Goal: Register for event/course

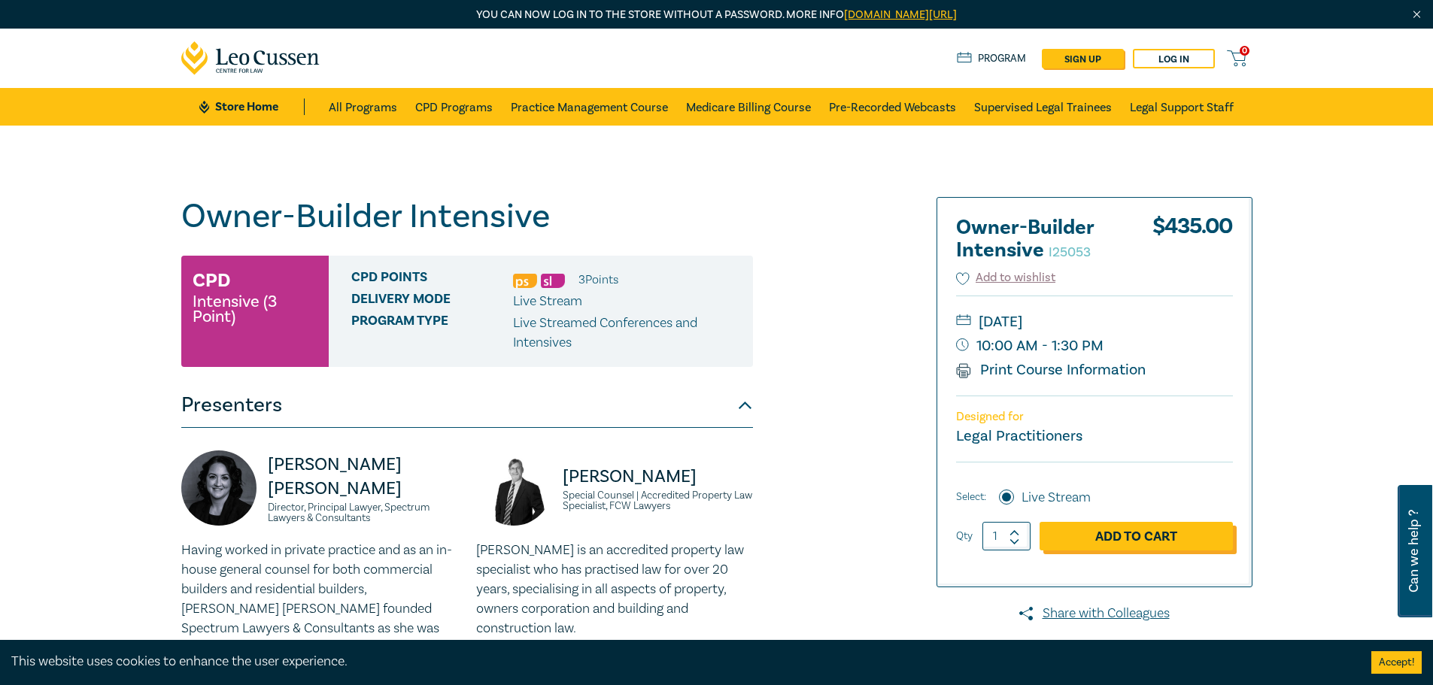
click at [1113, 538] on link "Add to Cart" at bounding box center [1135, 536] width 193 height 29
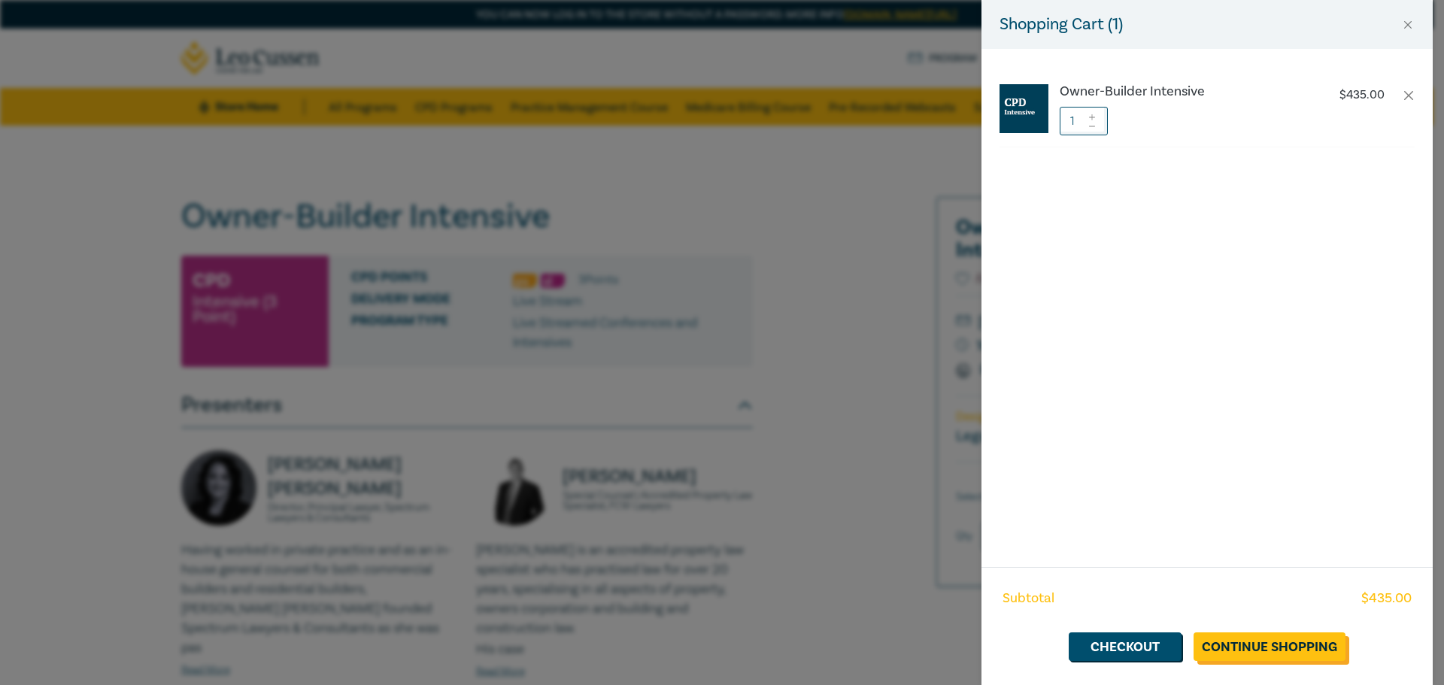
click at [1273, 642] on link "Continue Shopping" at bounding box center [1270, 647] width 152 height 29
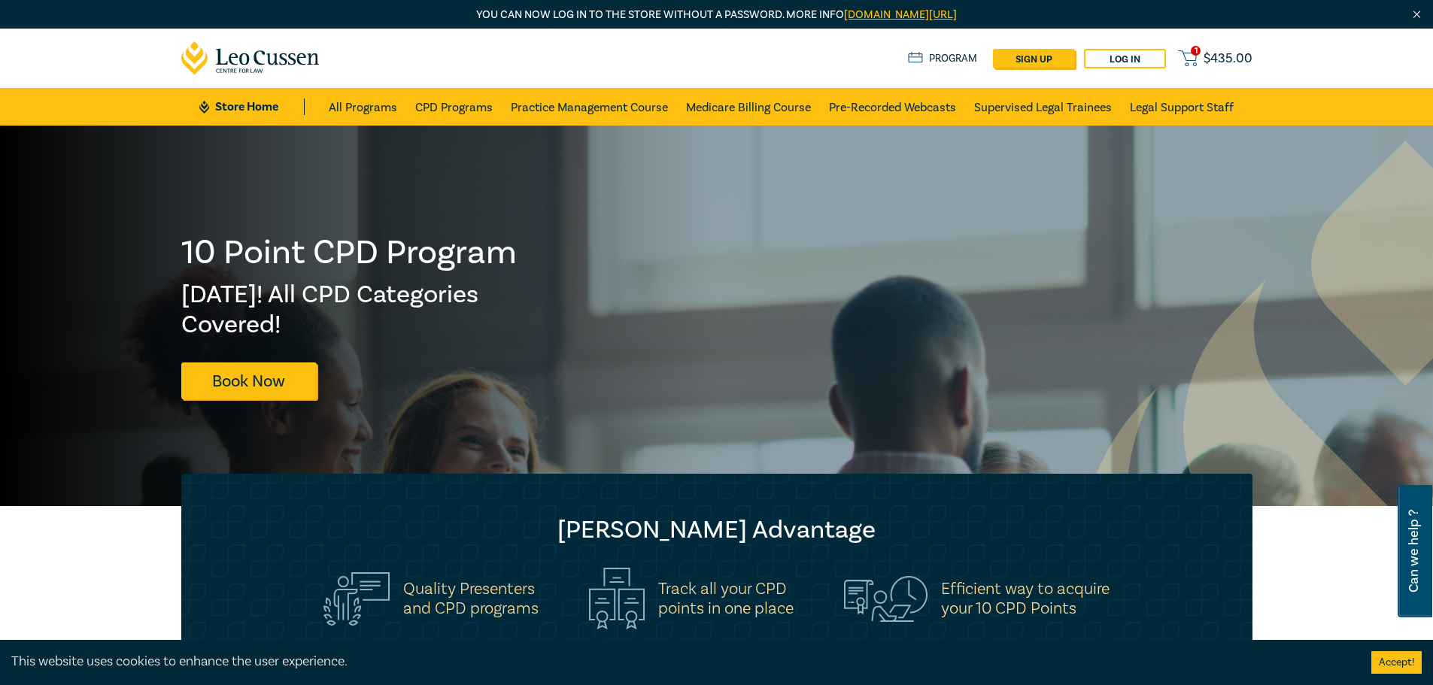
click at [1218, 62] on span "$ 435.00" at bounding box center [1227, 58] width 49 height 17
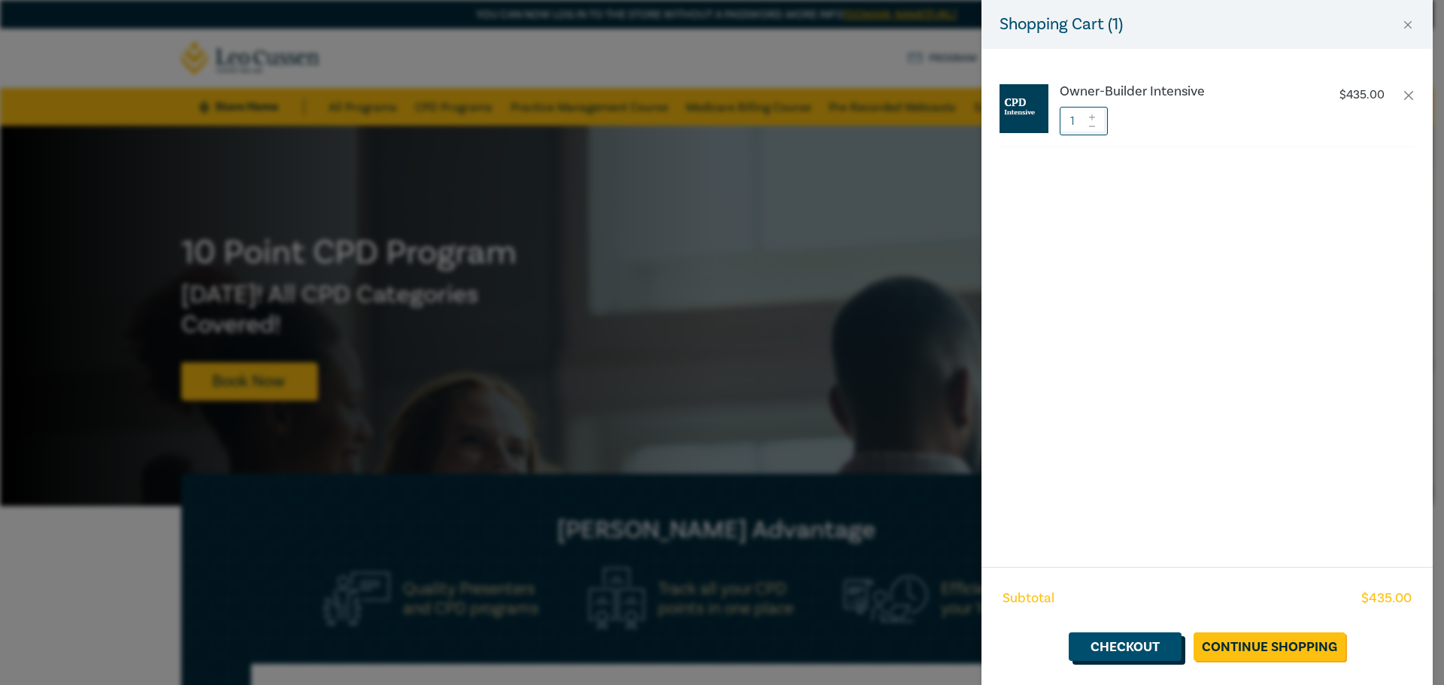
click at [1145, 651] on link "Checkout" at bounding box center [1125, 647] width 113 height 29
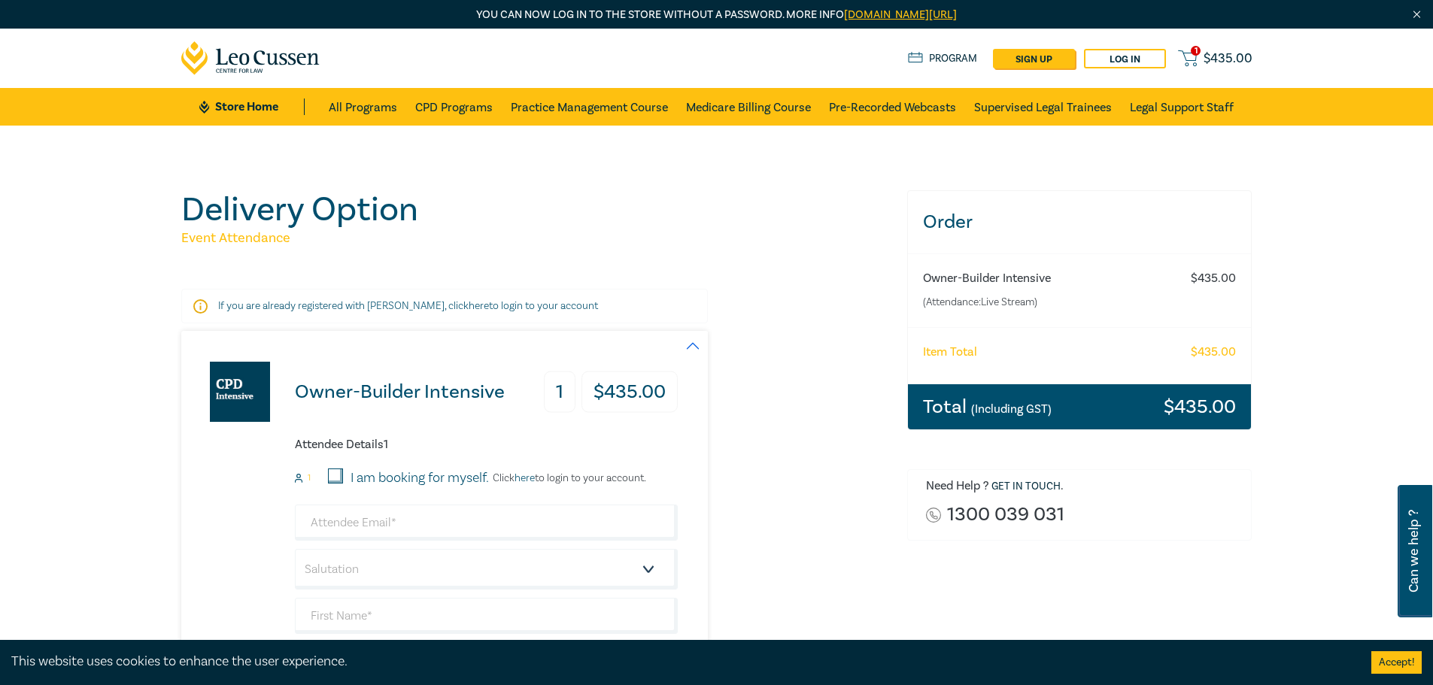
click at [767, 456] on div "Owner-Builder Intensive 1 $ 435.00 Attendee Details 1 1 I am booking for myself…" at bounding box center [535, 588] width 708 height 515
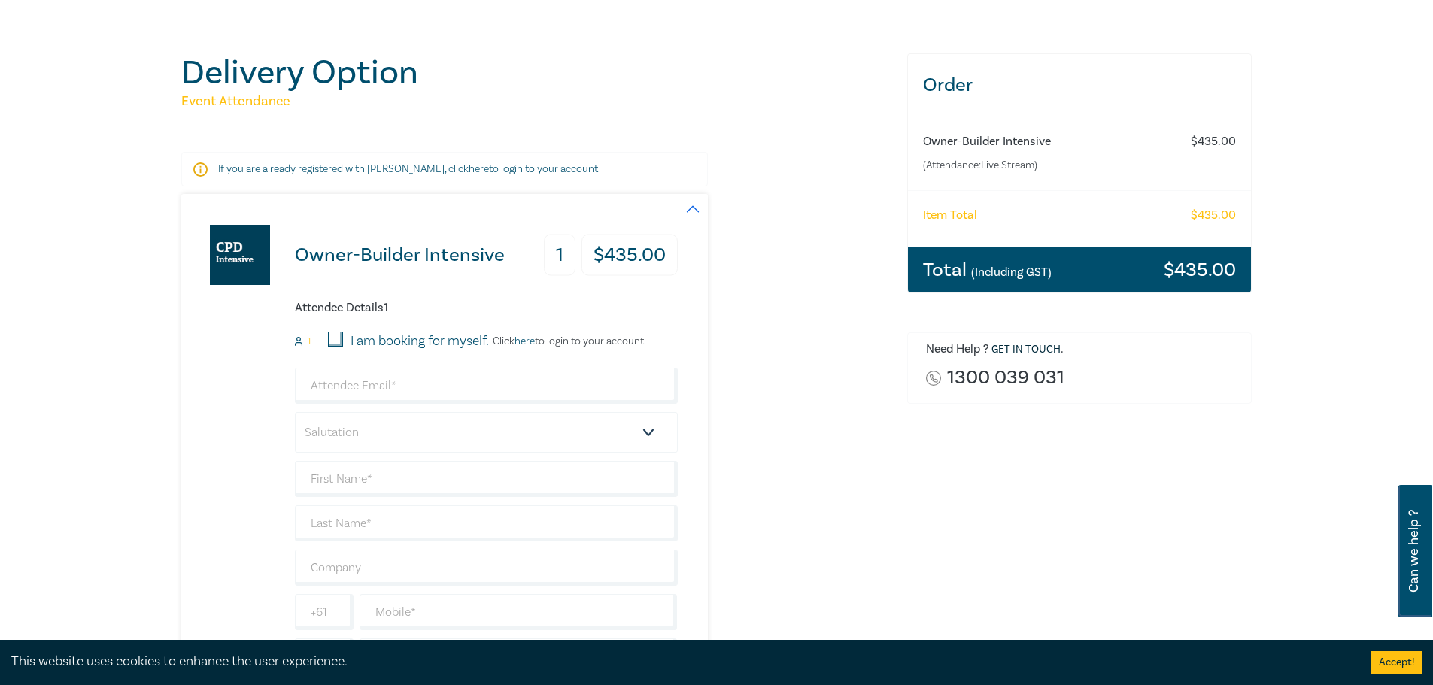
scroll to position [150, 0]
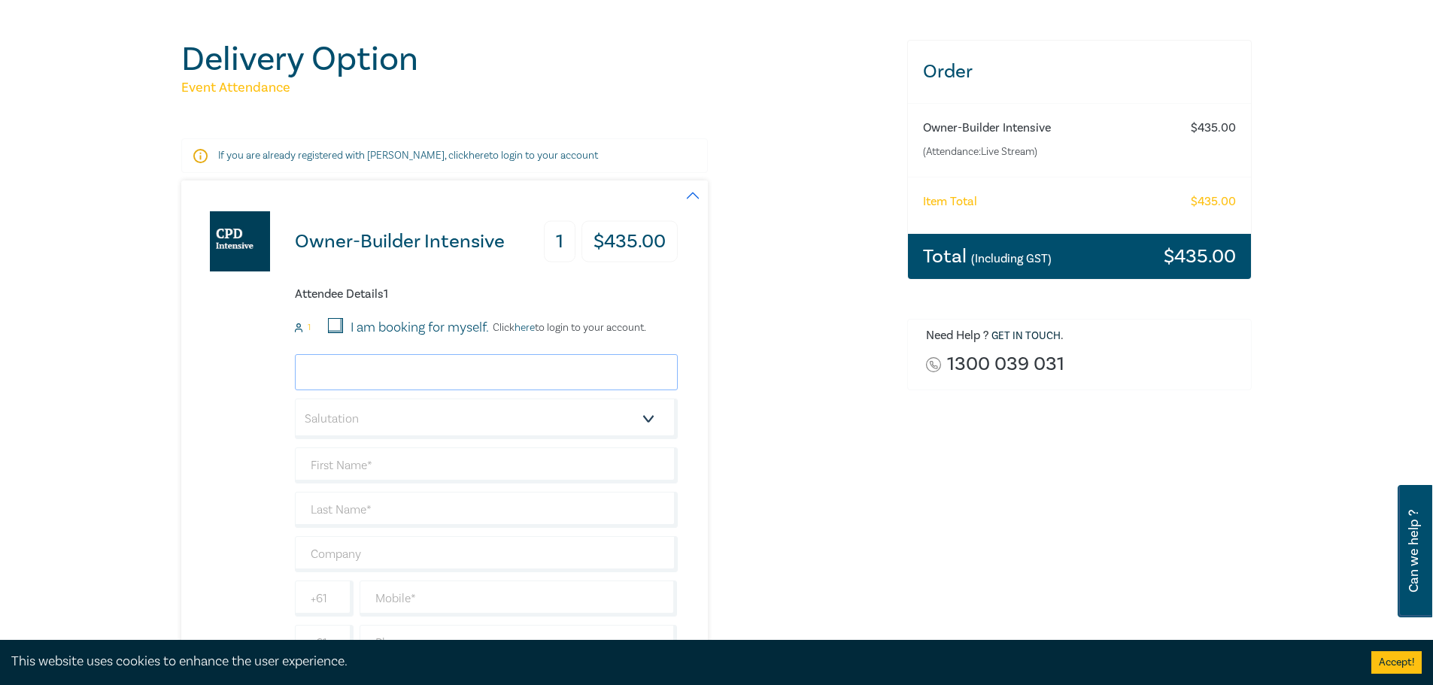
click at [545, 369] on input "email" at bounding box center [486, 372] width 383 height 36
click at [733, 390] on div "Owner-Builder Intensive 1 $ 435.00 Attendee Details 1 1 I am booking for myself…" at bounding box center [535, 438] width 708 height 515
click at [408, 372] on input "email" at bounding box center [486, 372] width 383 height 36
type input "zoe@earlassociates.com.au"
click at [799, 446] on div "Owner-Builder Intensive 1 $ 435.00 Attendee Details 1 1 I am booking for myself…" at bounding box center [535, 438] width 708 height 515
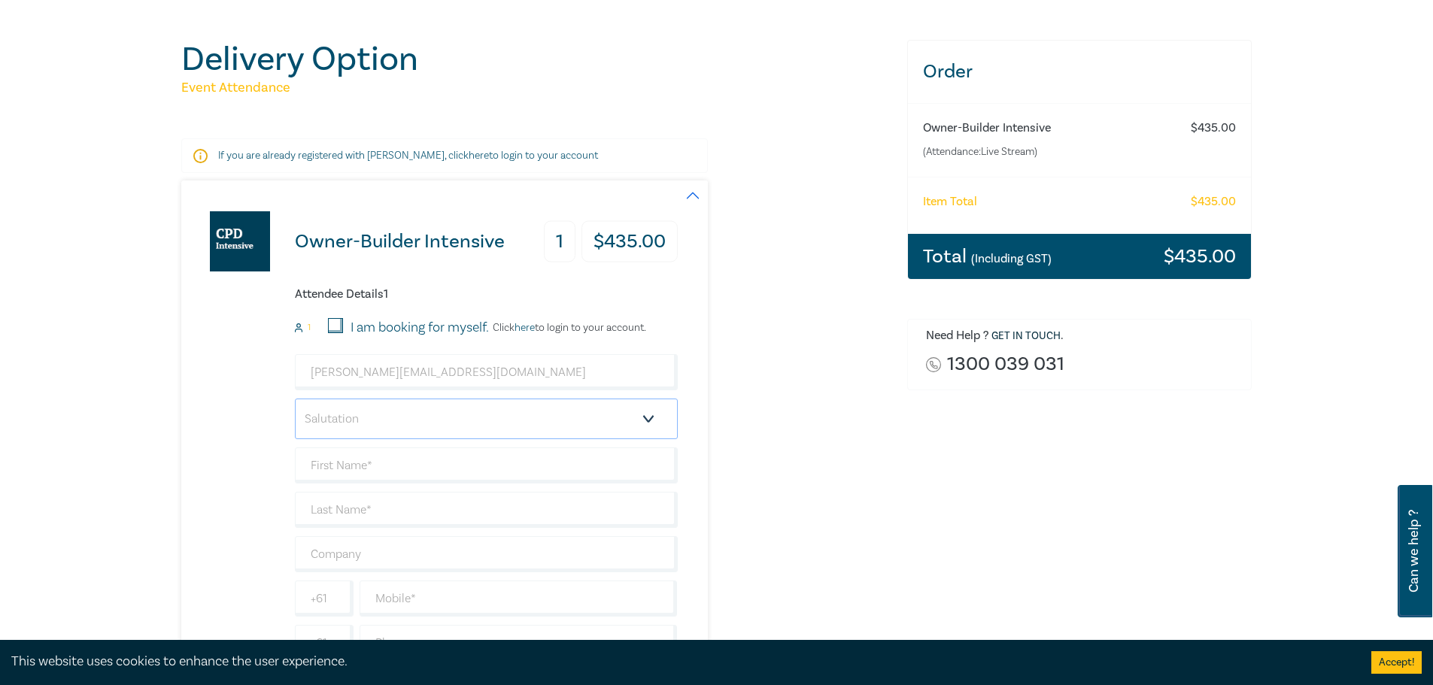
click at [389, 418] on select "Salutation Mr. Mrs. Ms. Miss Dr. Prof. Other" at bounding box center [486, 419] width 383 height 41
select select "Miss"
click at [295, 399] on select "Salutation Mr. Mrs. Ms. Miss Dr. Prof. Other" at bounding box center [486, 419] width 383 height 41
click at [344, 469] on input "text" at bounding box center [486, 466] width 383 height 36
type input "Zoe"
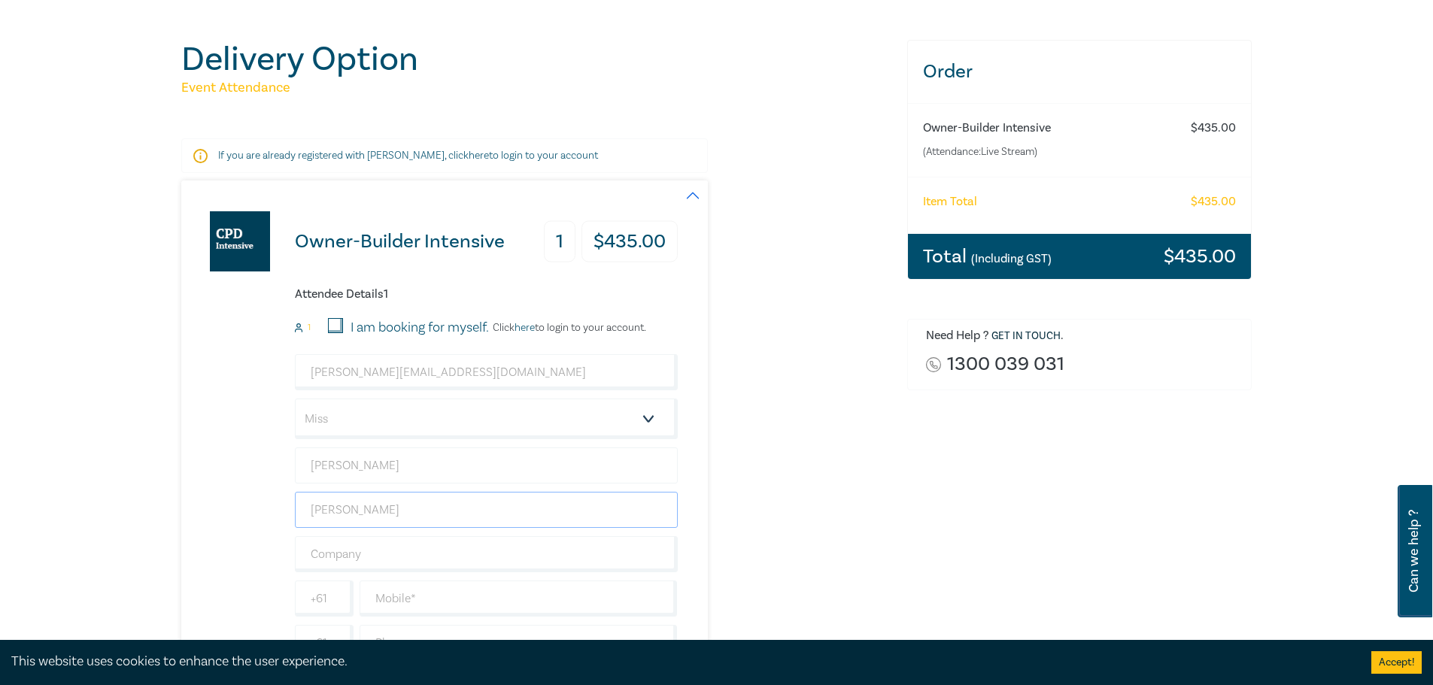
type input "Daalmeyer"
type input "Earl & Associates"
drag, startPoint x: 855, startPoint y: 514, endPoint x: 845, endPoint y: 514, distance: 9.8
click at [855, 514] on div "Owner-Builder Intensive 1 $ 435.00 Attendee Details 1 1 I am booking for myself…" at bounding box center [535, 438] width 708 height 515
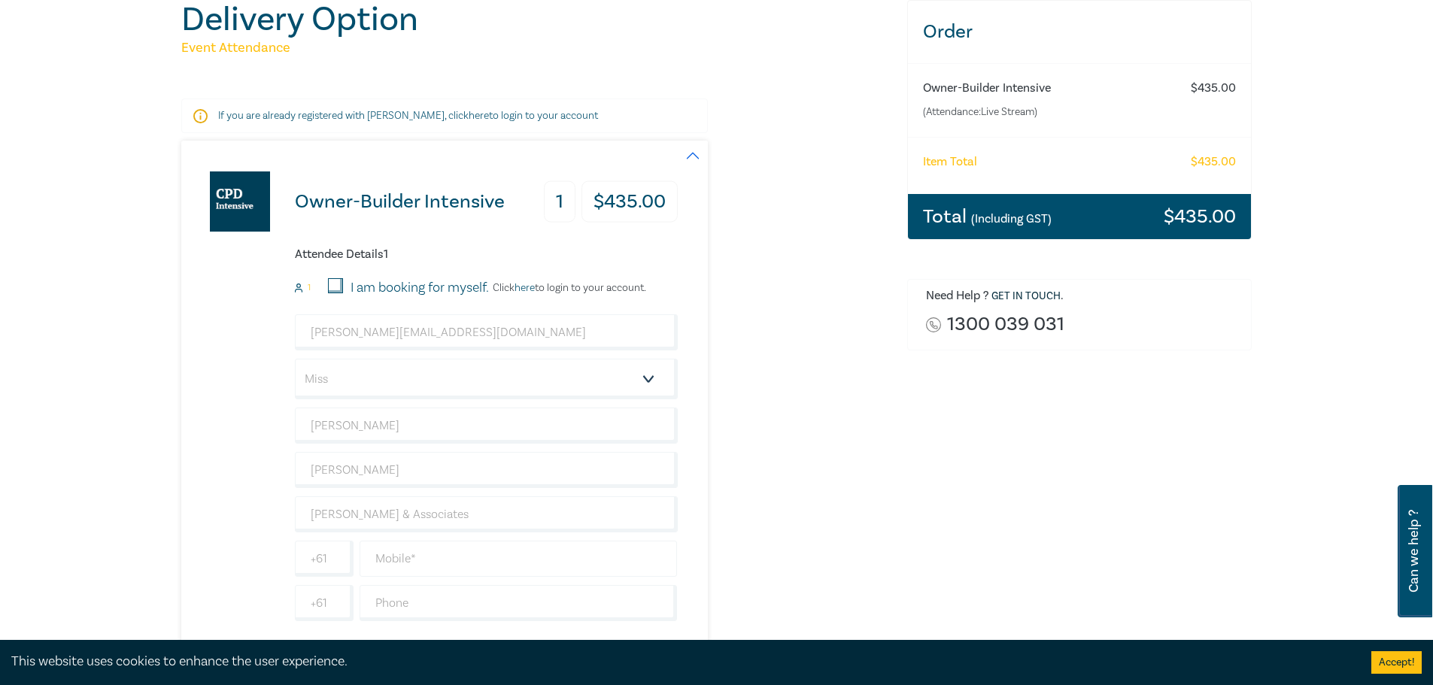
scroll to position [226, 0]
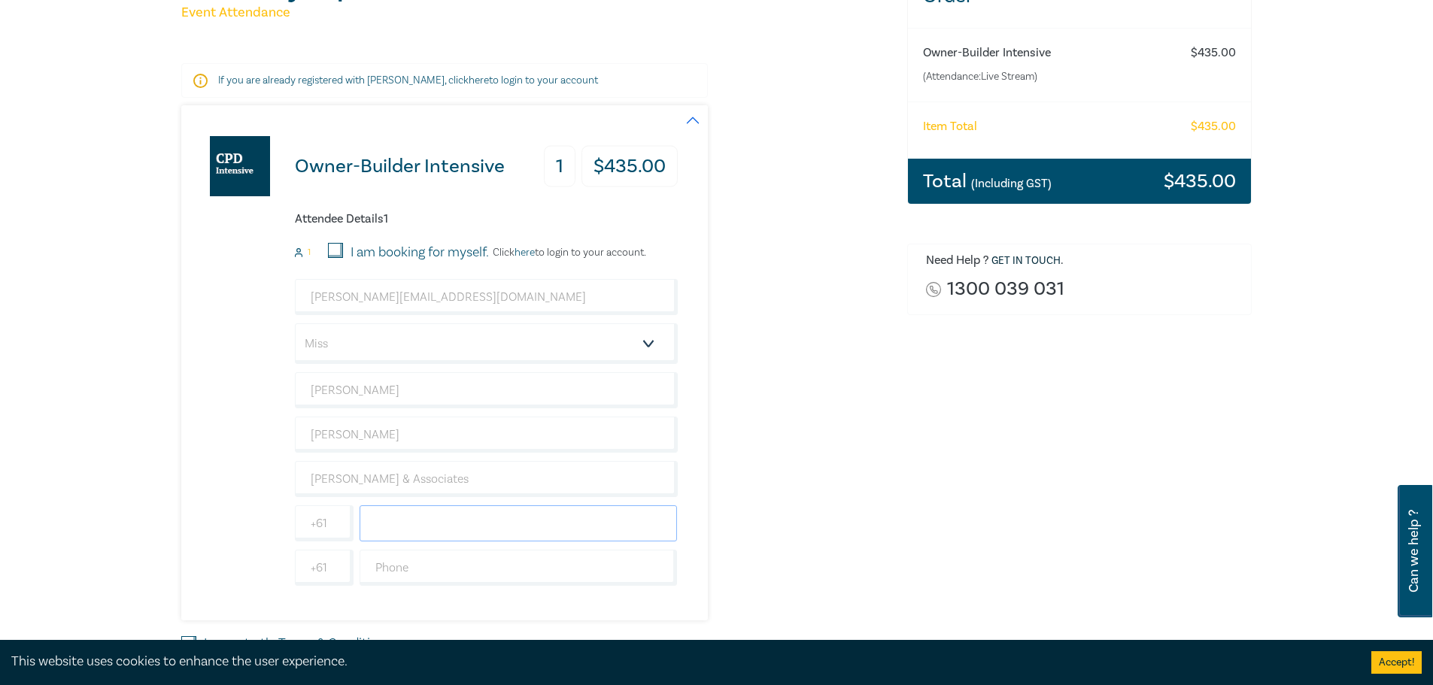
click at [495, 518] on input "text" at bounding box center [519, 523] width 318 height 36
type input "400058144"
type input "399397620"
click at [890, 435] on div "Delivery Option Event Attendance If you are already registered with Leo Cussen,…" at bounding box center [535, 349] width 726 height 769
click at [352, 253] on label "I am booking for myself." at bounding box center [419, 253] width 138 height 20
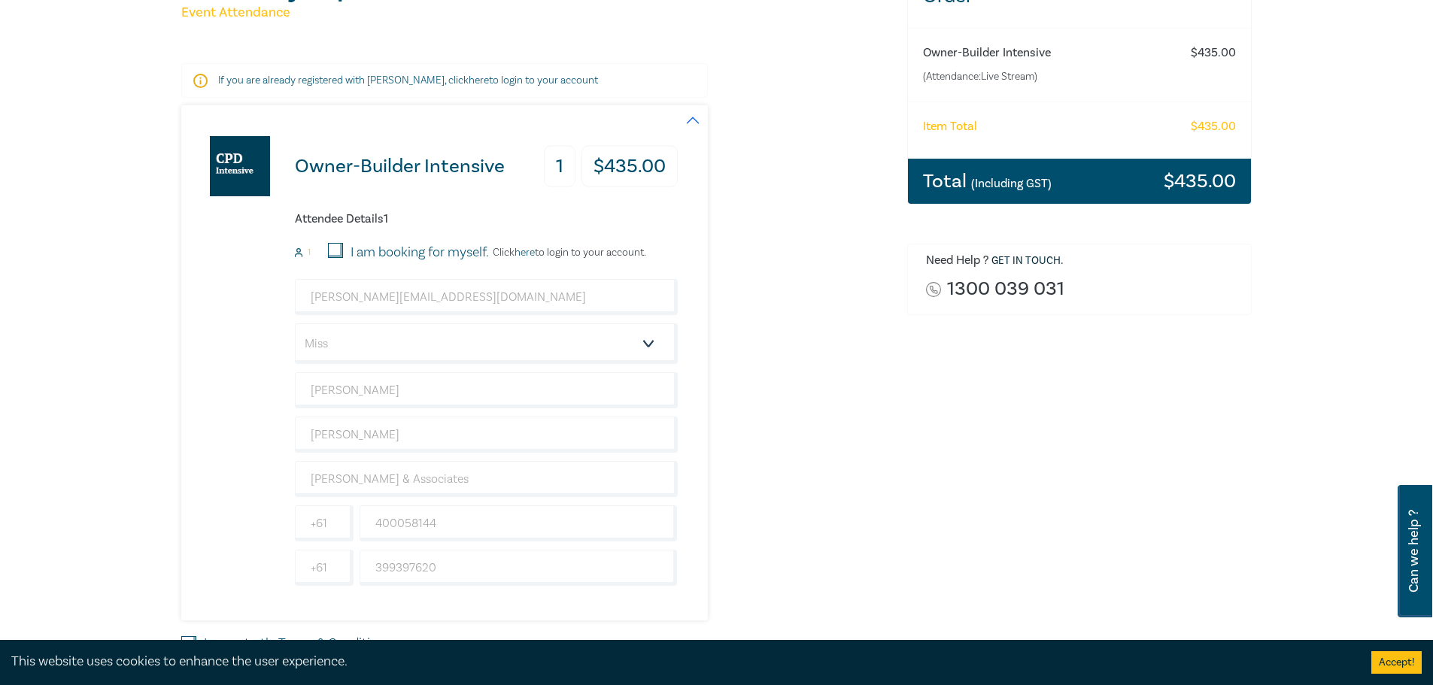
click at [343, 253] on input "I am booking for myself." at bounding box center [335, 250] width 15 height 15
checkbox input "true"
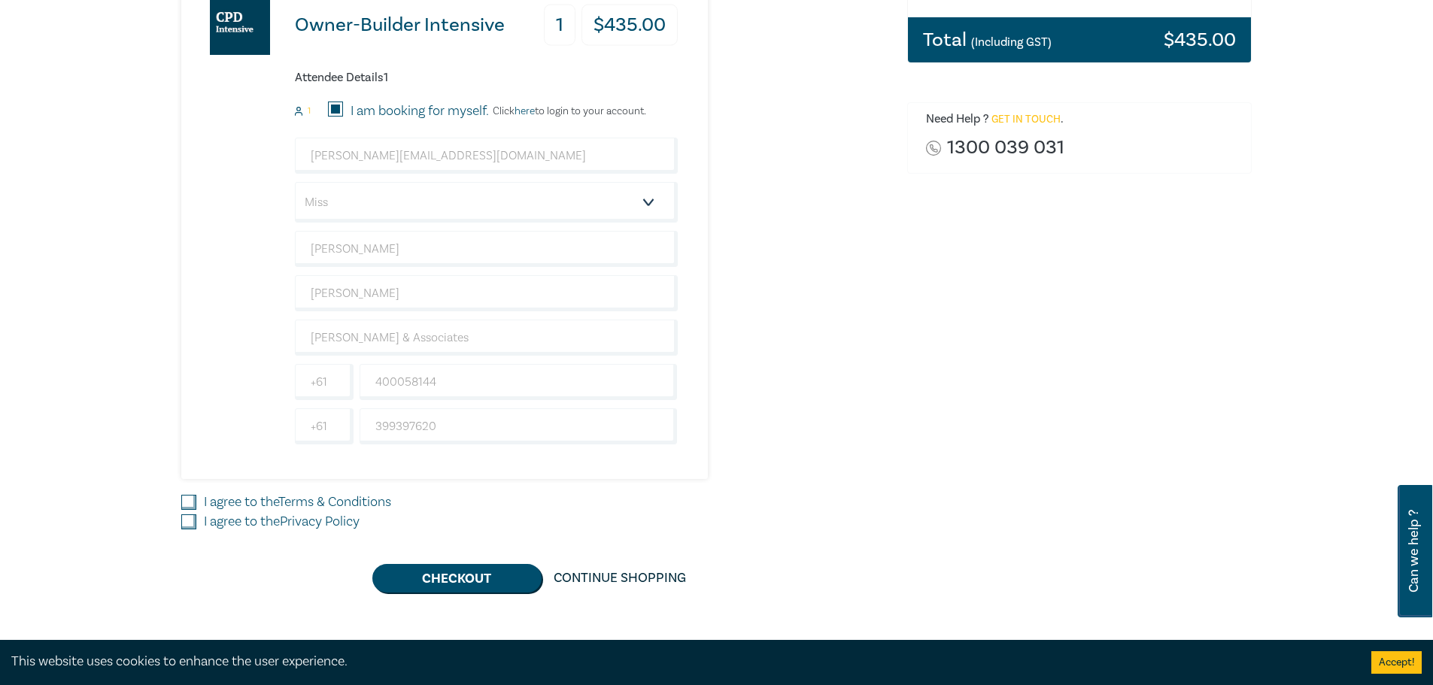
scroll to position [376, 0]
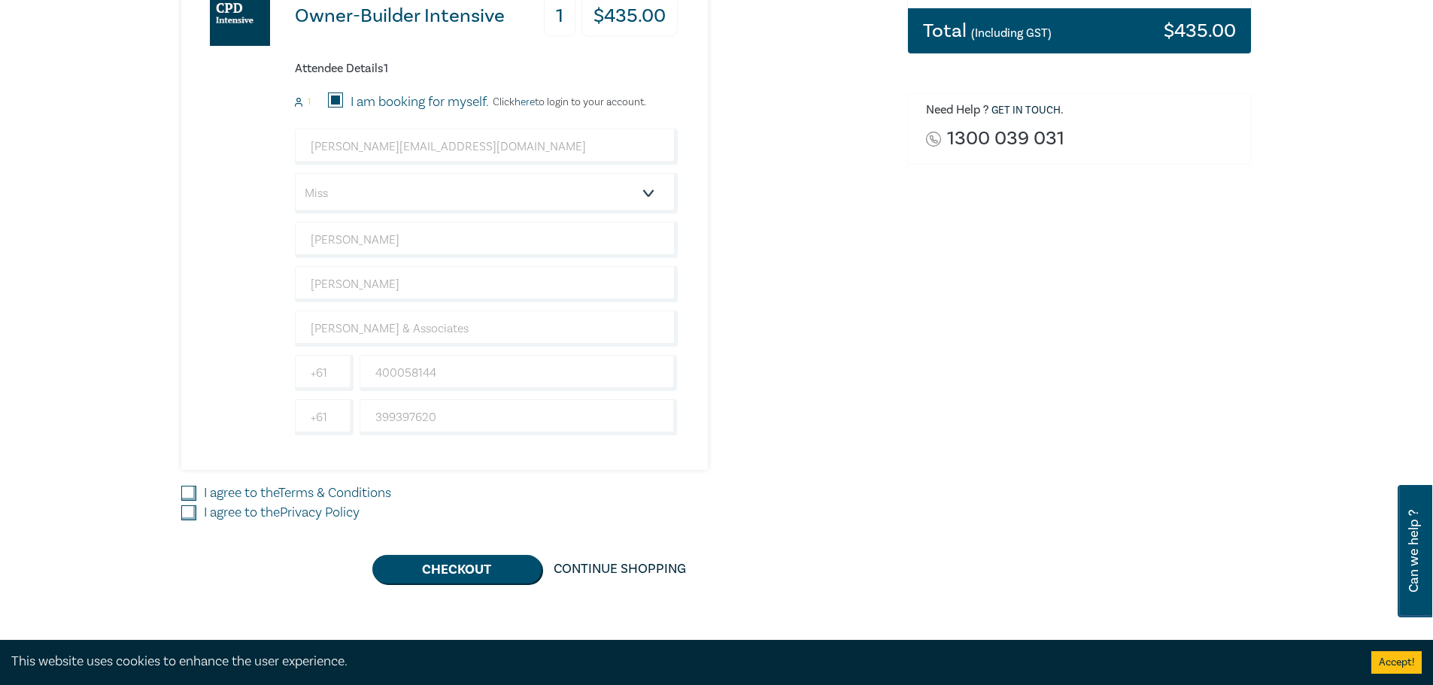
click at [201, 498] on div "I agree to the Terms & Conditions" at bounding box center [535, 494] width 708 height 20
click at [189, 514] on input "I agree to the Privacy Policy" at bounding box center [188, 512] width 15 height 15
checkbox input "true"
click at [184, 490] on input "I agree to the Terms & Conditions" at bounding box center [188, 493] width 15 height 15
checkbox input "true"
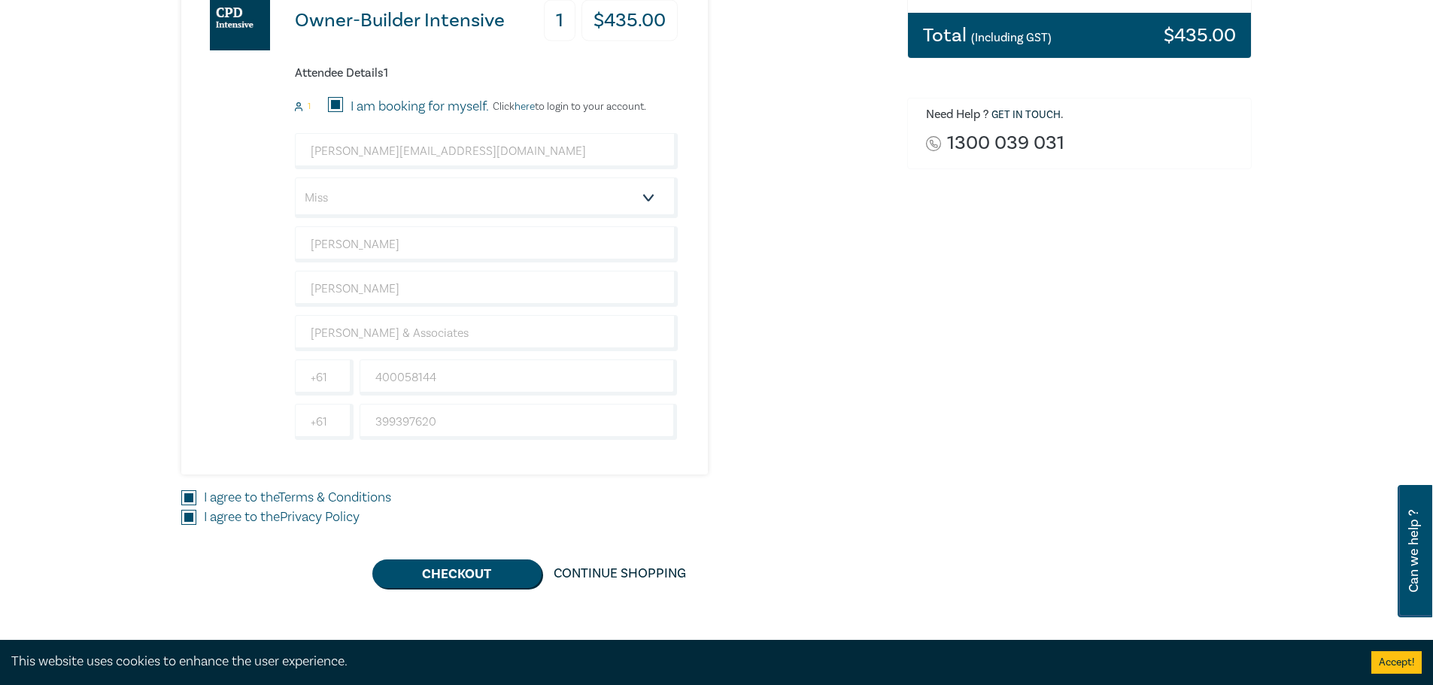
scroll to position [0, 0]
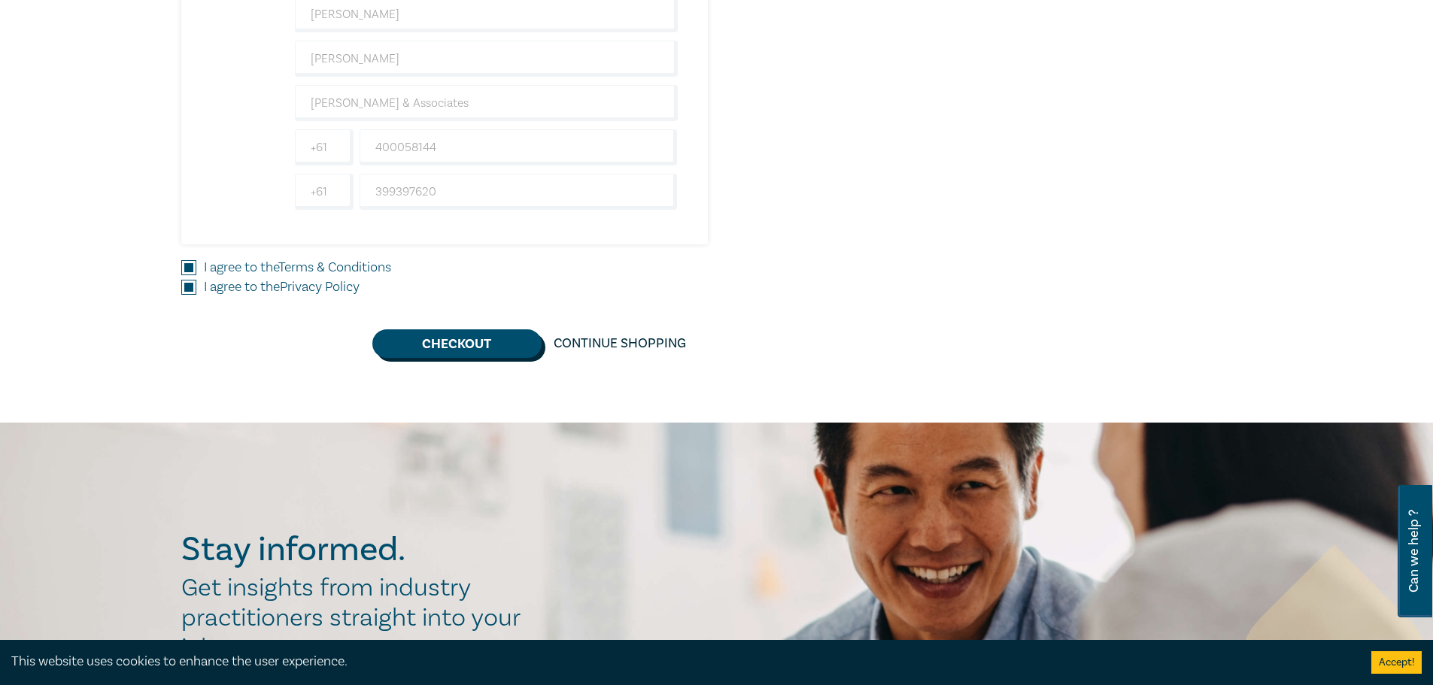
click at [454, 338] on button "Checkout" at bounding box center [456, 343] width 169 height 29
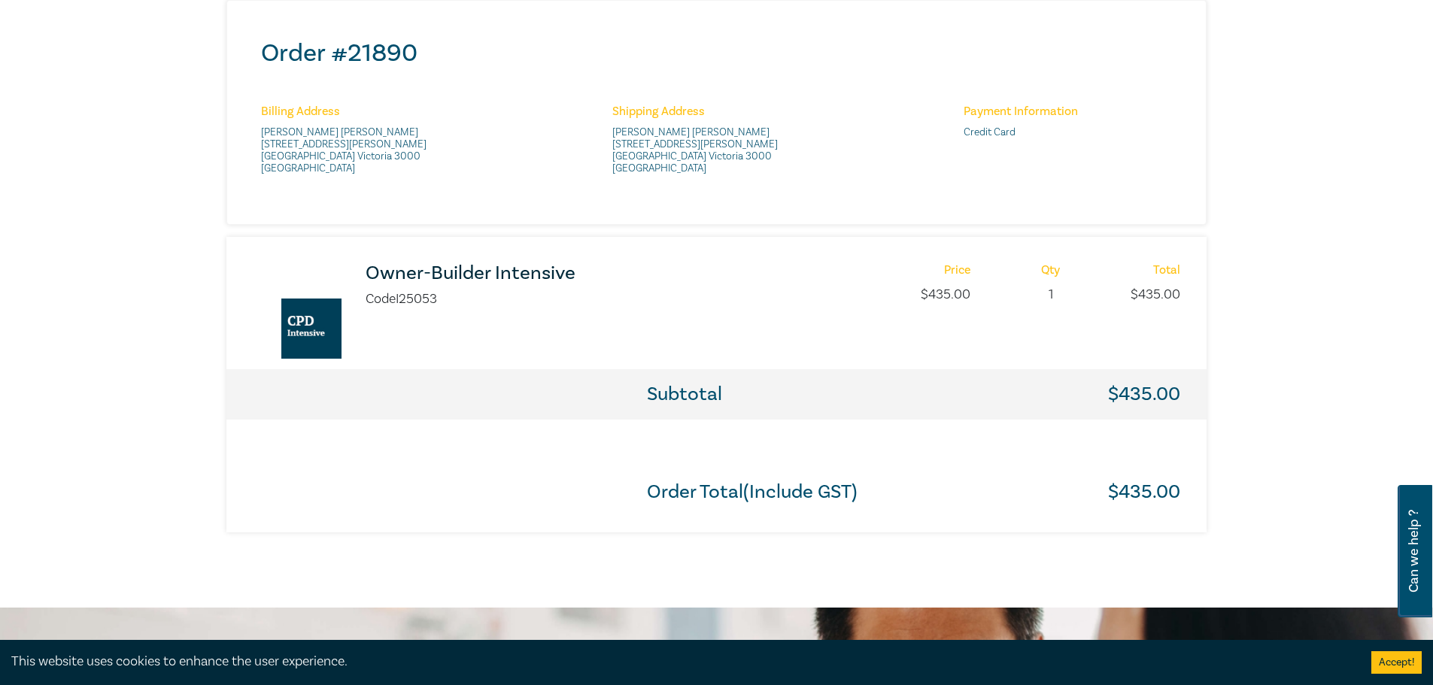
scroll to position [602, 0]
